Goal: Find specific page/section: Find specific page/section

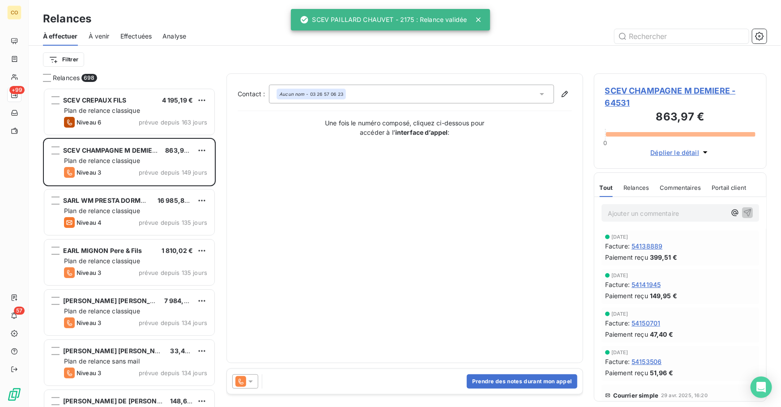
scroll to position [313, 167]
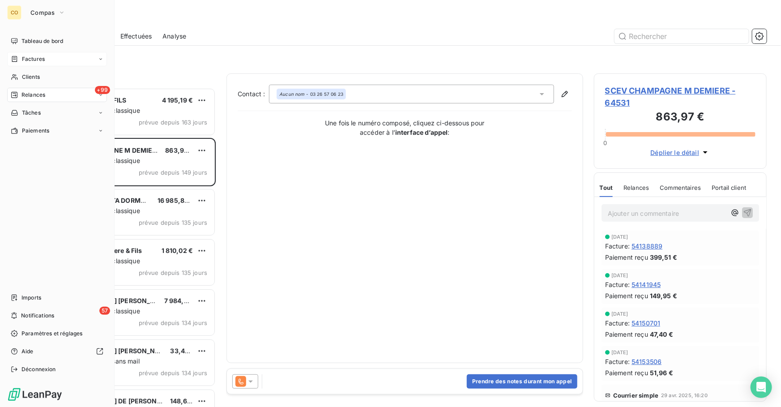
click at [30, 58] on span "Factures" at bounding box center [33, 59] width 23 height 8
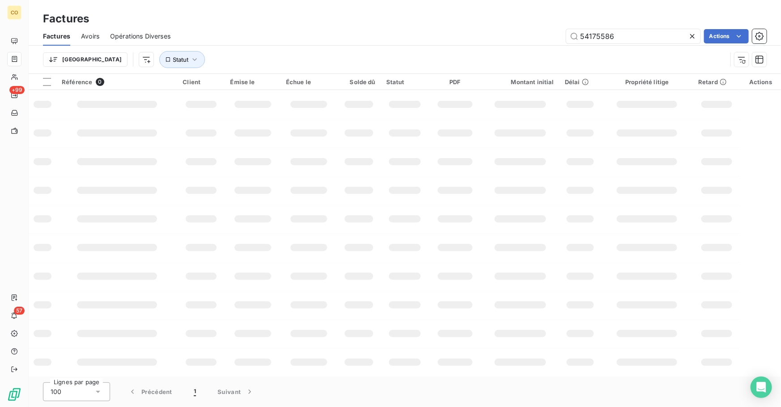
drag, startPoint x: 596, startPoint y: 36, endPoint x: 701, endPoint y: 43, distance: 105.8
click at [679, 36] on input "54175586" at bounding box center [633, 36] width 134 height 14
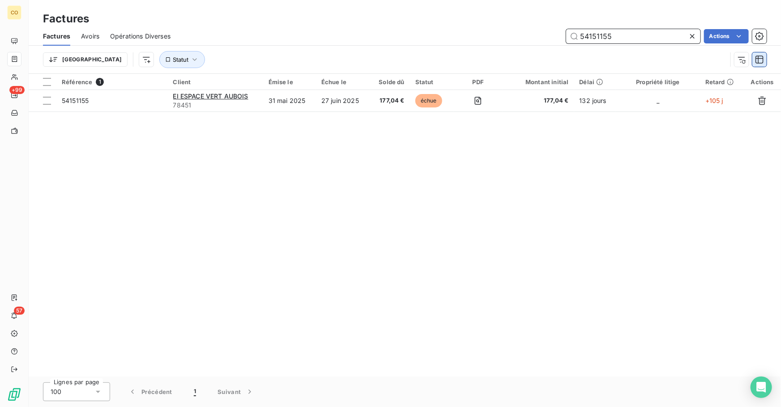
drag, startPoint x: 596, startPoint y: 35, endPoint x: 762, endPoint y: 62, distance: 168.1
click at [756, 55] on div "Factures Avoirs Opérations Diverses 54151155 Actions Trier Statut" at bounding box center [405, 50] width 752 height 47
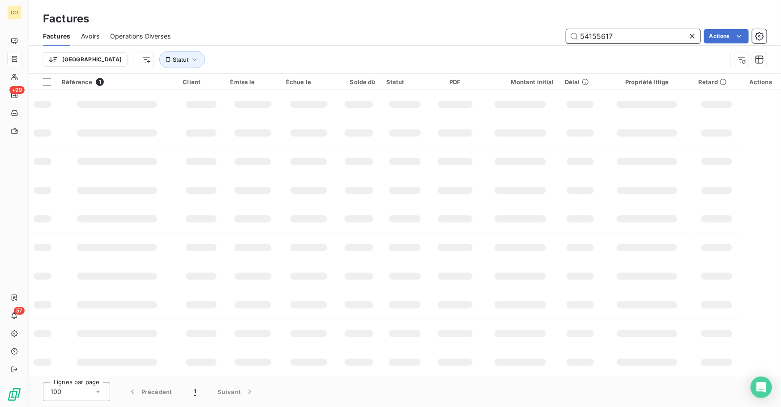
click at [600, 37] on input "54155617" at bounding box center [633, 36] width 134 height 14
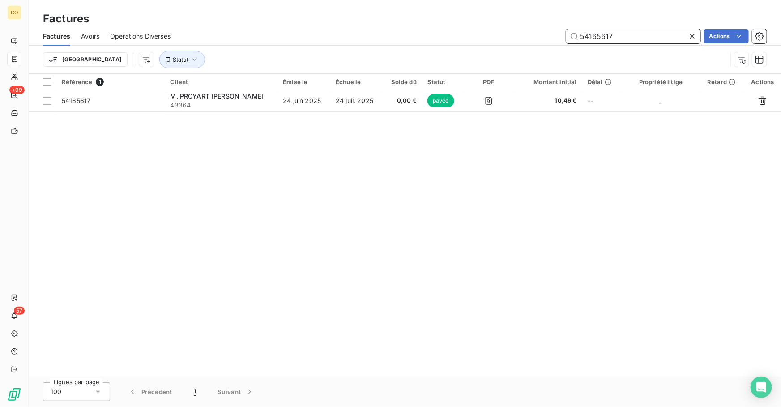
type input "54165617"
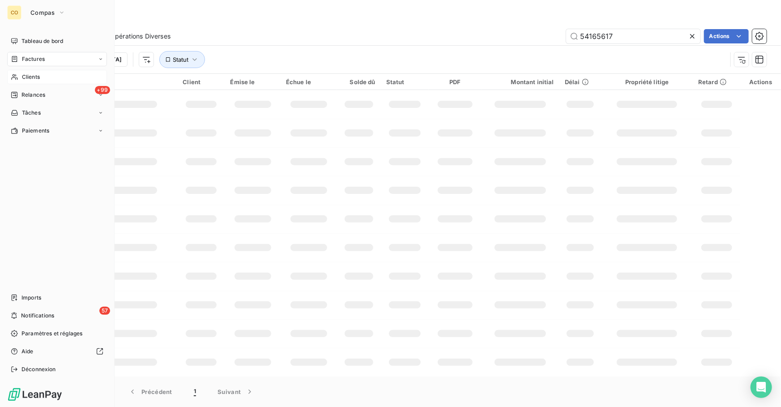
click at [17, 75] on icon at bounding box center [15, 76] width 8 height 7
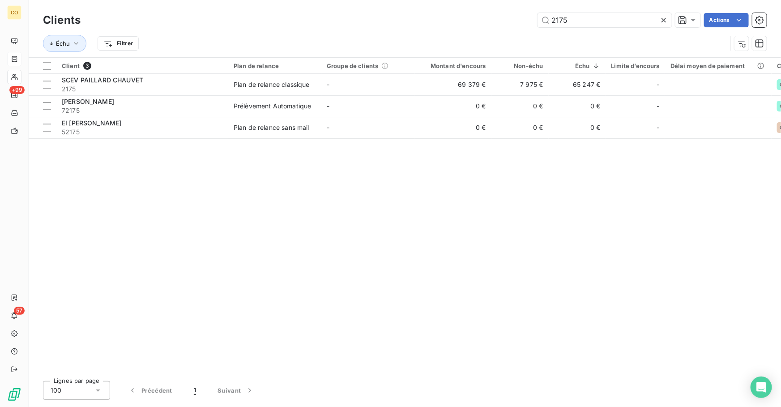
drag, startPoint x: 584, startPoint y: 14, endPoint x: 438, endPoint y: -4, distance: 146.6
click at [438, 0] on html "CO +99 57 Clients 2175 Actions Échu Filtrer Client 3 Plan de relance Groupe de …" at bounding box center [390, 203] width 781 height 407
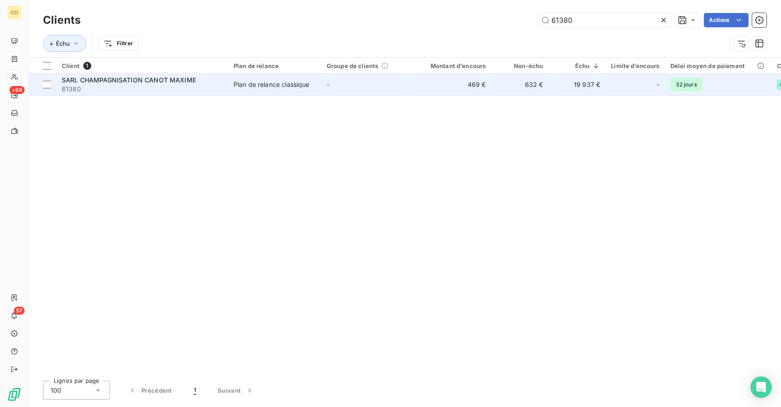
type input "61380"
click at [361, 94] on td "-" at bounding box center [367, 84] width 93 height 21
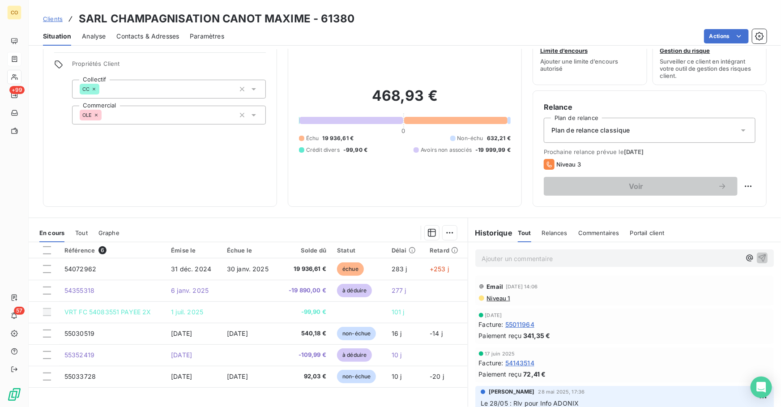
scroll to position [65, 0]
